Goal: Task Accomplishment & Management: Use online tool/utility

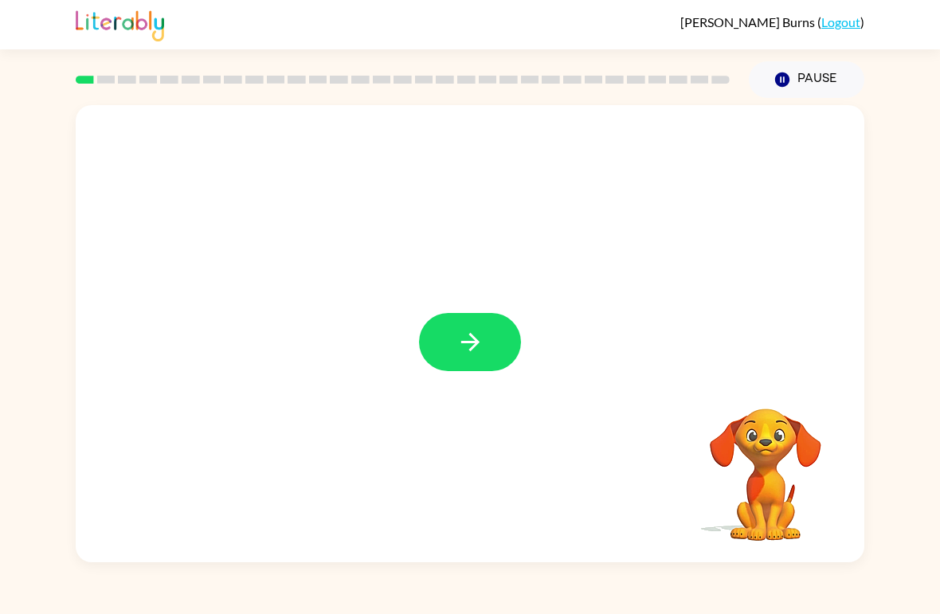
click at [486, 326] on button "button" at bounding box center [470, 342] width 102 height 58
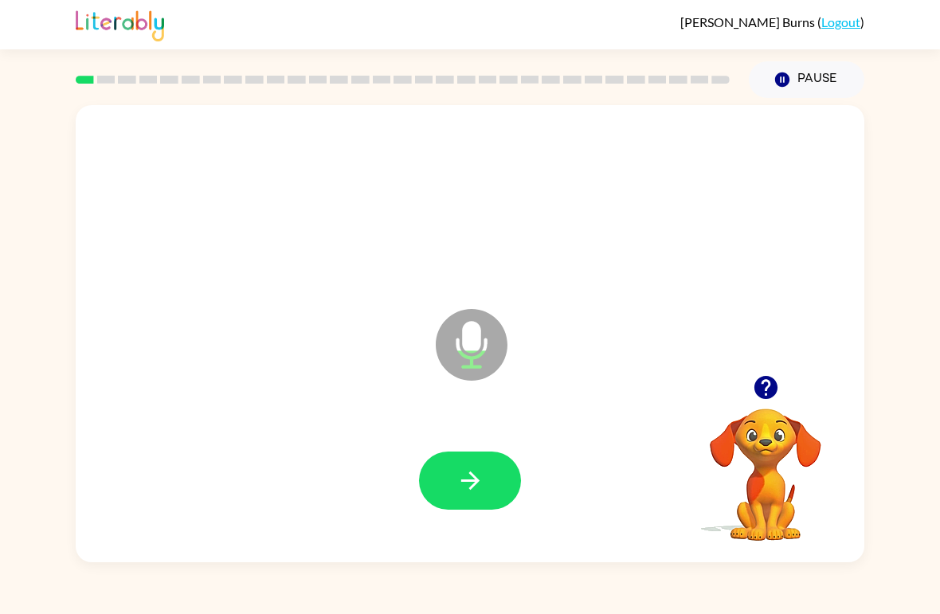
click at [441, 486] on button "button" at bounding box center [470, 480] width 102 height 58
click at [466, 478] on icon "button" at bounding box center [470, 481] width 28 height 28
click at [438, 494] on button "button" at bounding box center [470, 480] width 102 height 58
click at [447, 482] on button "button" at bounding box center [470, 480] width 102 height 58
click at [494, 508] on button "button" at bounding box center [470, 480] width 102 height 58
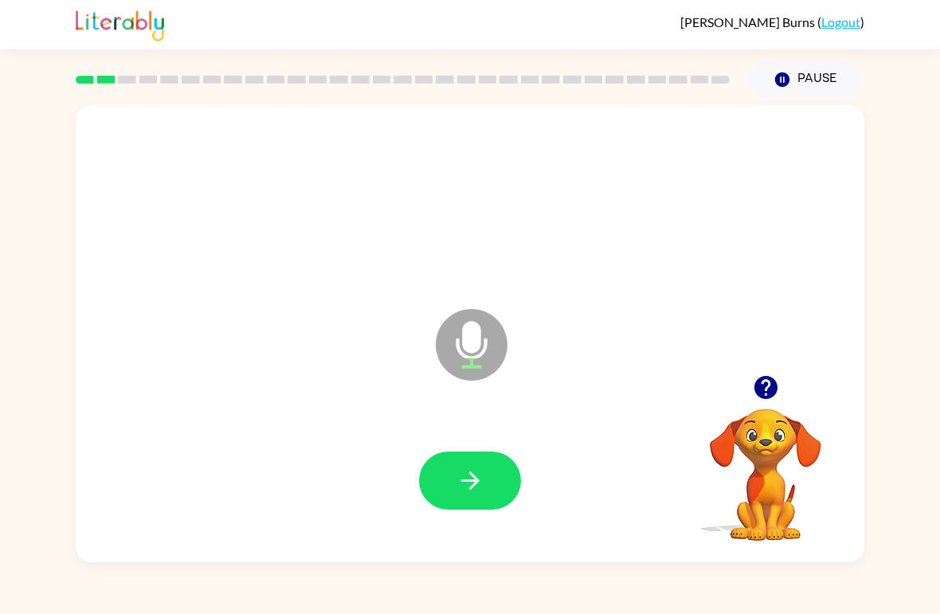
click at [474, 453] on button "button" at bounding box center [470, 480] width 102 height 58
click at [461, 471] on icon "button" at bounding box center [470, 481] width 28 height 28
click at [456, 483] on icon "button" at bounding box center [470, 481] width 28 height 28
click at [444, 499] on button "button" at bounding box center [470, 480] width 102 height 58
click at [447, 472] on button "button" at bounding box center [470, 480] width 102 height 58
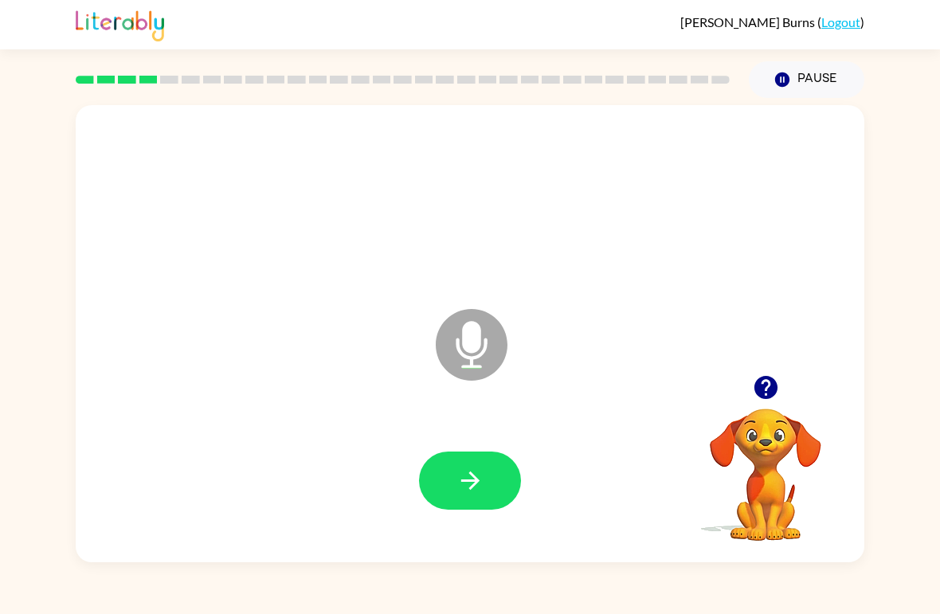
click at [457, 483] on icon "button" at bounding box center [470, 481] width 28 height 28
click at [493, 478] on button "button" at bounding box center [470, 480] width 102 height 58
click at [479, 463] on button "button" at bounding box center [470, 480] width 102 height 58
click at [429, 504] on button "button" at bounding box center [470, 480] width 102 height 58
click at [457, 492] on icon "button" at bounding box center [470, 481] width 28 height 28
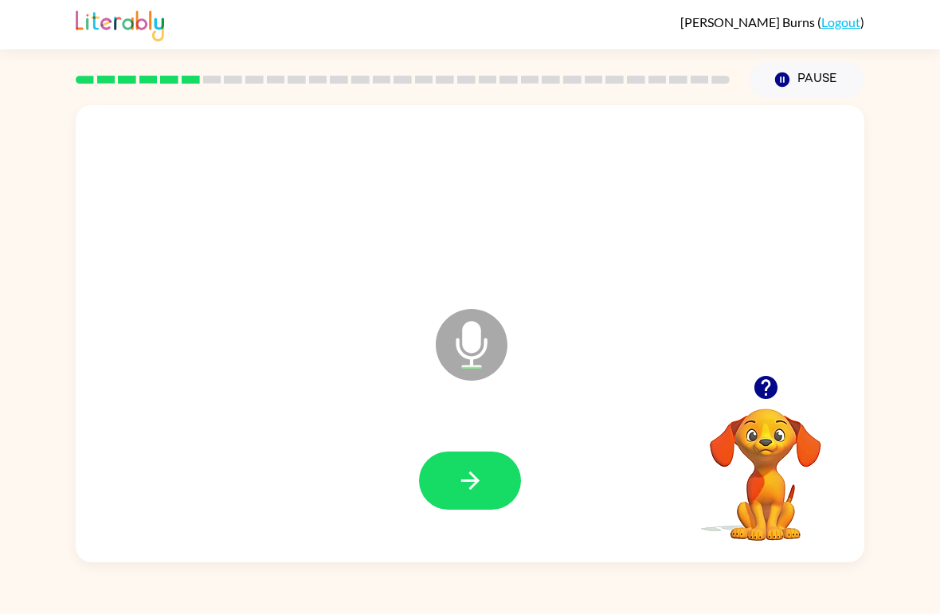
click at [446, 471] on button "button" at bounding box center [470, 480] width 102 height 58
click at [435, 489] on button "button" at bounding box center [470, 480] width 102 height 58
click at [460, 483] on icon "button" at bounding box center [470, 481] width 28 height 28
click at [457, 483] on icon "button" at bounding box center [470, 481] width 28 height 28
click at [454, 494] on button "button" at bounding box center [470, 480] width 102 height 58
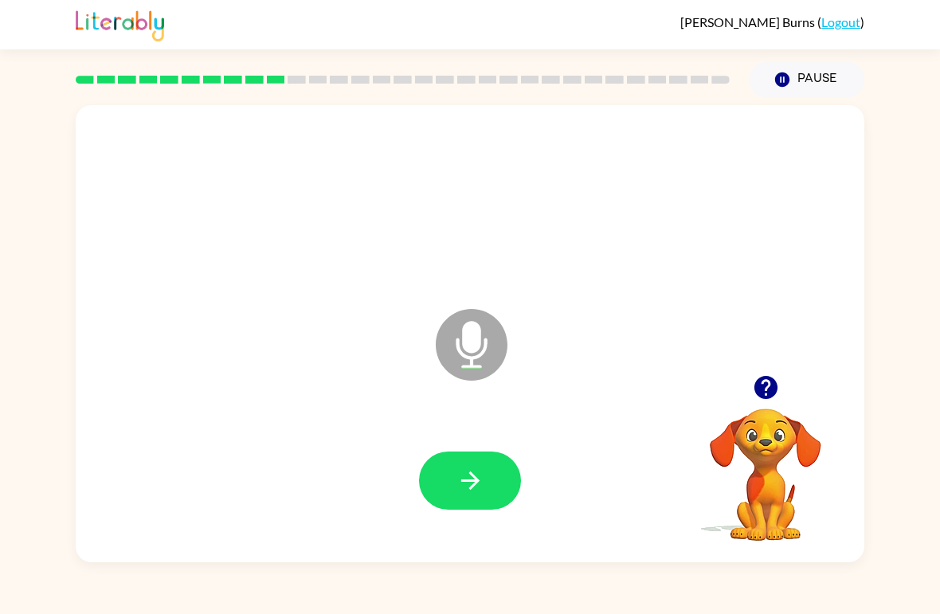
click at [467, 475] on icon "button" at bounding box center [470, 481] width 28 height 28
click at [443, 490] on button "button" at bounding box center [470, 480] width 102 height 58
click at [483, 467] on button "button" at bounding box center [470, 480] width 102 height 58
click at [450, 498] on button "button" at bounding box center [470, 480] width 102 height 58
click at [447, 490] on button "button" at bounding box center [470, 480] width 102 height 58
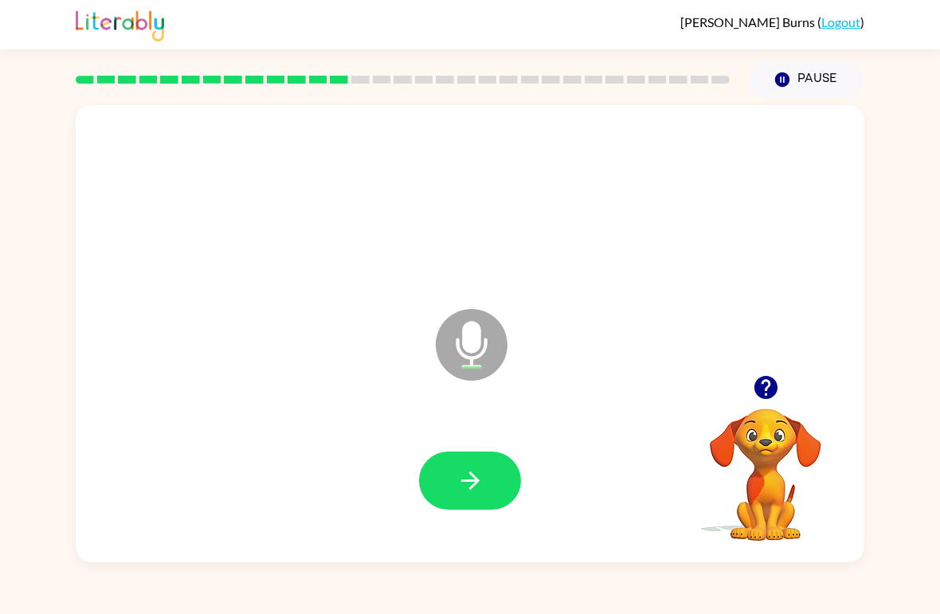
click at [448, 494] on button "button" at bounding box center [470, 480] width 102 height 58
click at [447, 494] on button "button" at bounding box center [470, 480] width 102 height 58
click at [478, 471] on icon "button" at bounding box center [470, 481] width 28 height 28
click at [459, 501] on button "button" at bounding box center [470, 480] width 102 height 58
click at [450, 498] on button "button" at bounding box center [470, 480] width 102 height 58
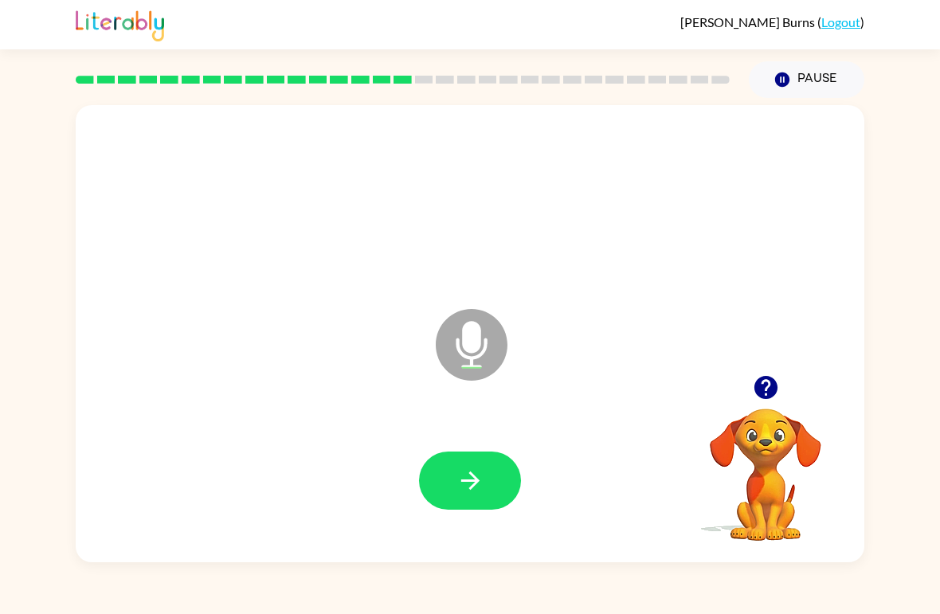
click at [459, 475] on icon "button" at bounding box center [470, 481] width 28 height 28
click at [447, 475] on button "button" at bounding box center [470, 480] width 102 height 58
click at [456, 494] on icon "button" at bounding box center [470, 481] width 28 height 28
click at [444, 487] on button "button" at bounding box center [470, 480] width 102 height 58
click at [456, 491] on icon "button" at bounding box center [470, 481] width 28 height 28
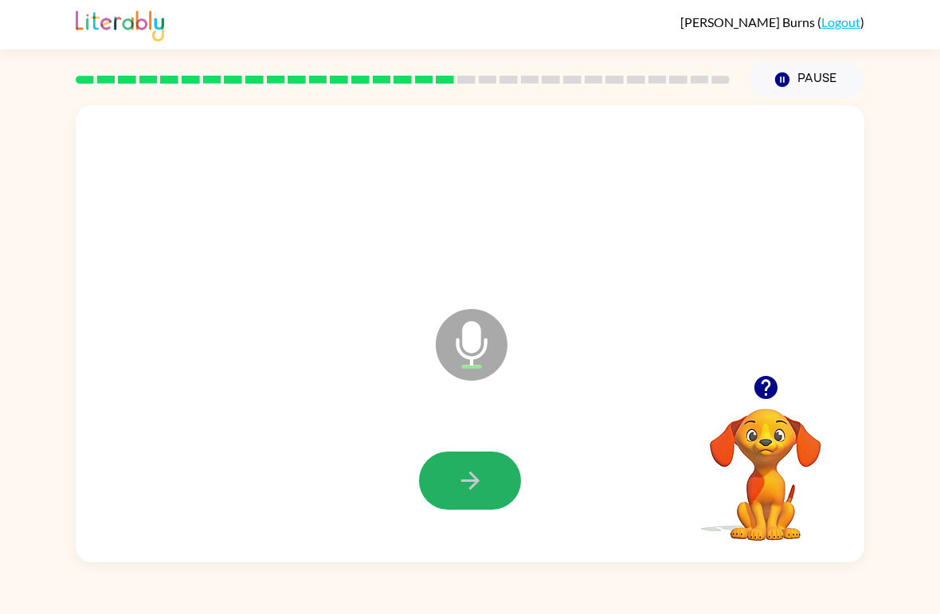
click at [432, 475] on button "button" at bounding box center [470, 480] width 102 height 58
click at [446, 523] on div at bounding box center [470, 481] width 756 height 131
click at [467, 484] on icon "button" at bounding box center [470, 481] width 28 height 28
click at [455, 499] on button "button" at bounding box center [470, 480] width 102 height 58
click at [443, 468] on button "button" at bounding box center [470, 480] width 102 height 58
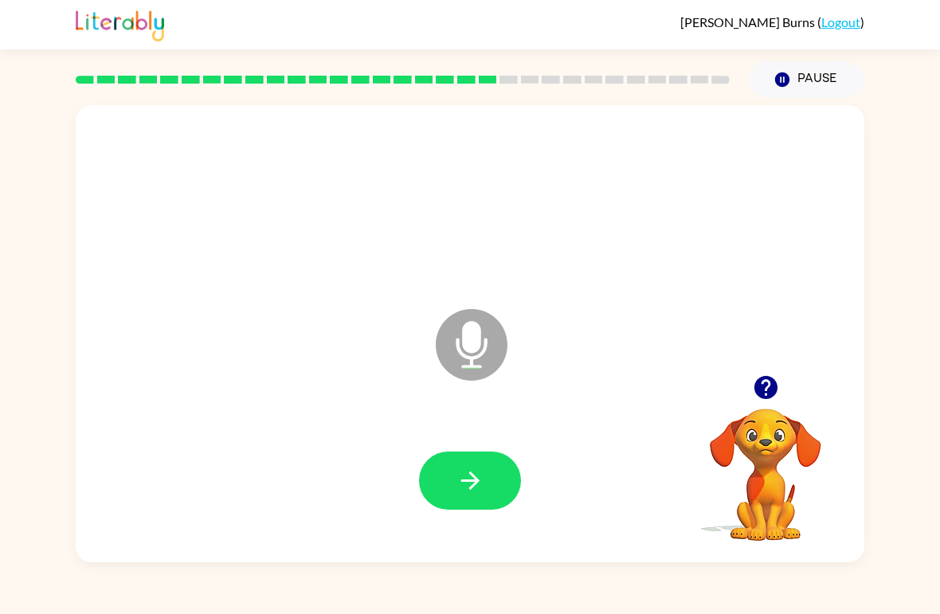
click at [462, 481] on icon "button" at bounding box center [469, 480] width 18 height 18
click at [467, 487] on icon "button" at bounding box center [470, 481] width 28 height 28
click at [482, 486] on icon "button" at bounding box center [470, 481] width 28 height 28
click at [473, 506] on button "button" at bounding box center [470, 480] width 102 height 58
click at [446, 479] on button "button" at bounding box center [470, 480] width 102 height 58
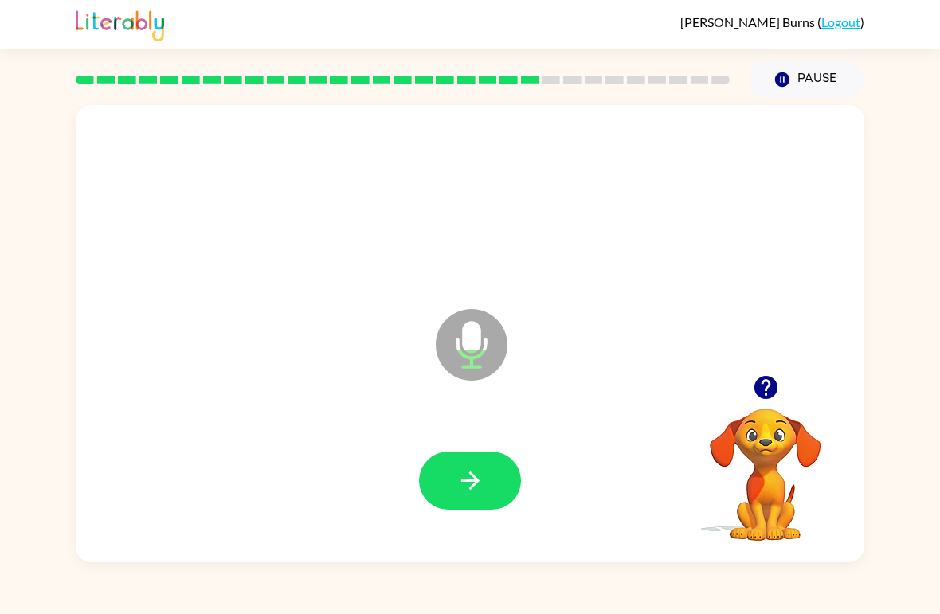
click at [477, 491] on icon "button" at bounding box center [470, 481] width 28 height 28
click at [439, 474] on button "button" at bounding box center [470, 480] width 102 height 58
click at [453, 475] on button "button" at bounding box center [470, 480] width 102 height 58
click at [454, 475] on button "button" at bounding box center [470, 480] width 102 height 58
click at [449, 463] on button "button" at bounding box center [470, 480] width 102 height 58
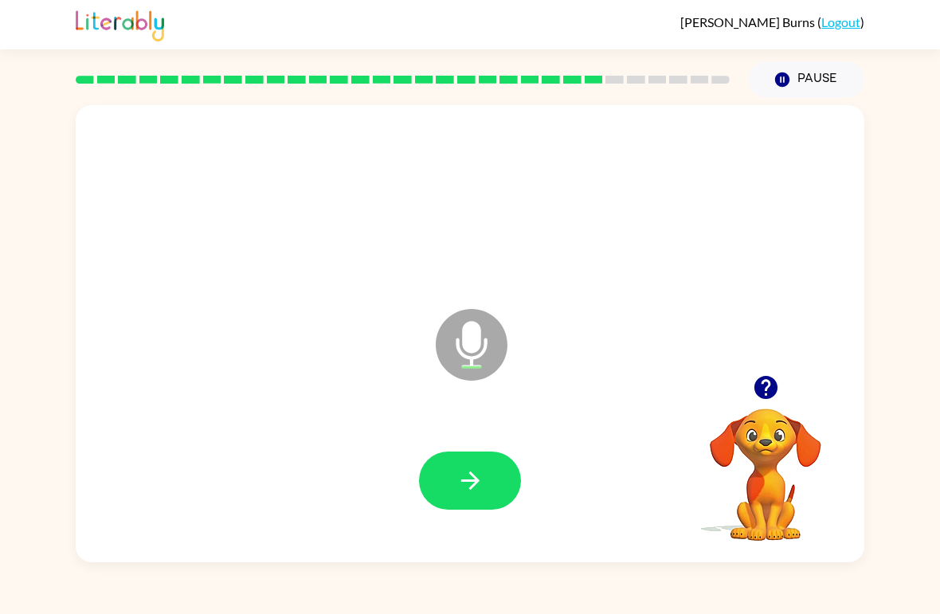
click at [468, 470] on icon "button" at bounding box center [470, 481] width 28 height 28
click at [463, 498] on button "button" at bounding box center [470, 480] width 102 height 58
click at [464, 460] on button "button" at bounding box center [470, 480] width 102 height 58
click at [466, 487] on icon "button" at bounding box center [470, 481] width 28 height 28
click at [455, 489] on button "button" at bounding box center [470, 480] width 102 height 58
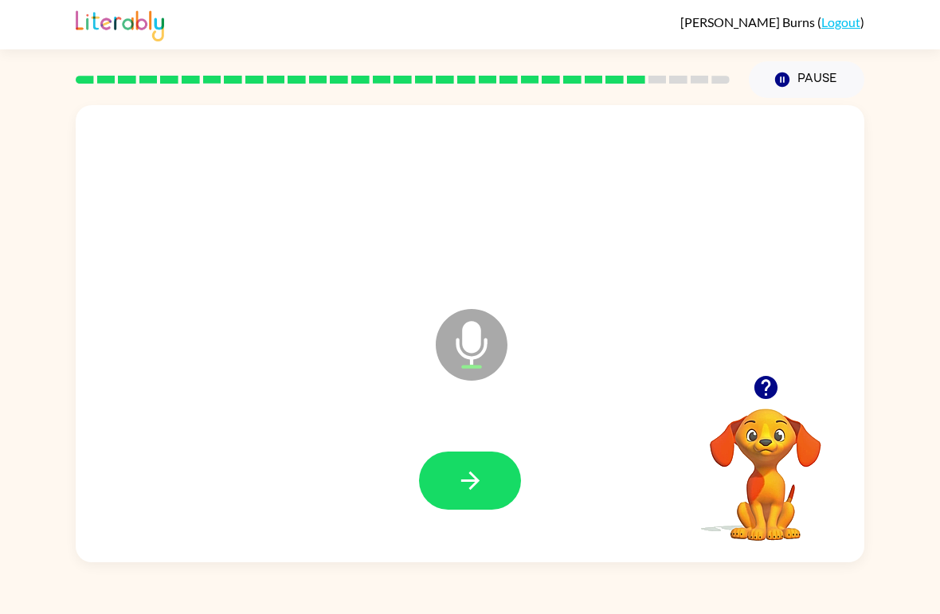
click at [438, 505] on button "button" at bounding box center [470, 480] width 102 height 58
click at [460, 487] on icon "button" at bounding box center [470, 481] width 28 height 28
click at [447, 471] on button "button" at bounding box center [470, 480] width 102 height 58
click at [452, 498] on button "button" at bounding box center [470, 480] width 102 height 58
click at [459, 475] on icon "button" at bounding box center [470, 481] width 28 height 28
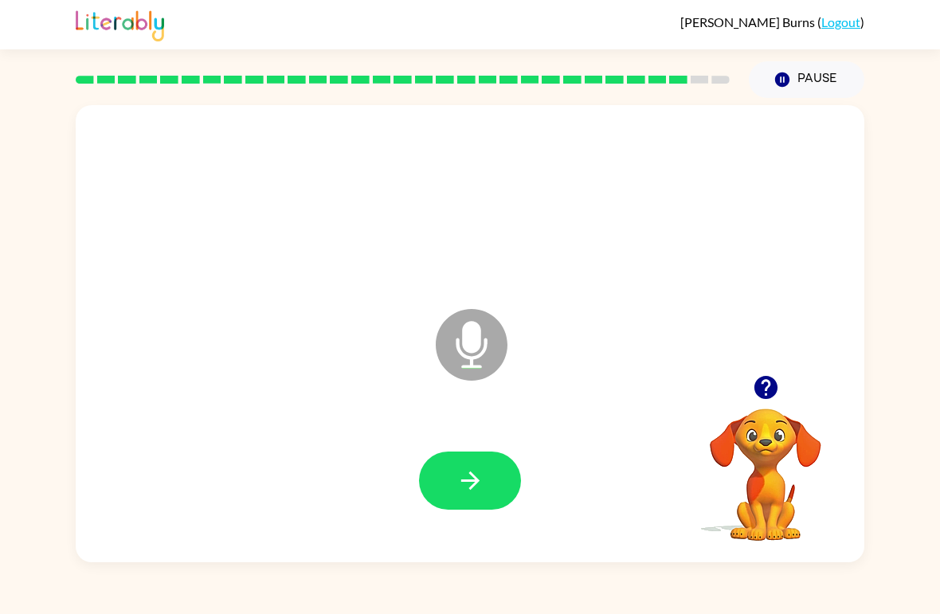
click at [449, 464] on button "button" at bounding box center [470, 480] width 102 height 58
click at [757, 389] on icon "button" at bounding box center [764, 387] width 23 height 23
click at [548, 556] on div "Microphone The Microphone is here when it is your turn to talk" at bounding box center [470, 333] width 788 height 457
click at [491, 476] on button "button" at bounding box center [470, 480] width 102 height 58
click at [454, 455] on button "button" at bounding box center [470, 480] width 102 height 58
